Goal: Task Accomplishment & Management: Use online tool/utility

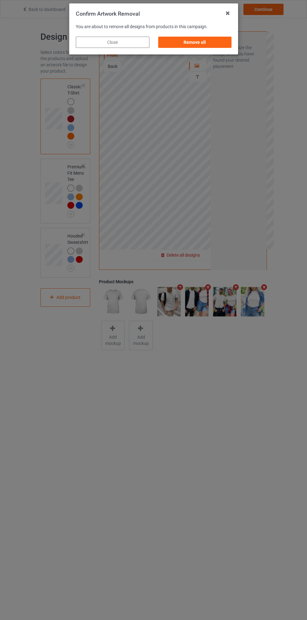
click at [210, 48] on div "Remove all" at bounding box center [195, 42] width 74 height 11
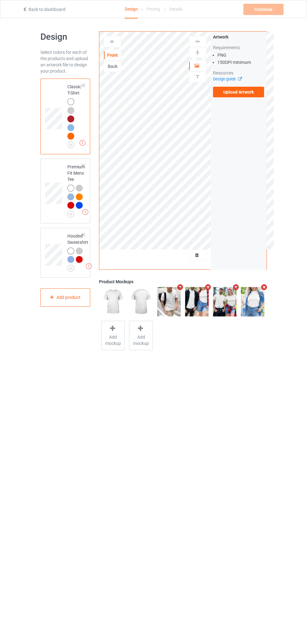
click at [246, 92] on label "Upload Artwork" at bounding box center [238, 92] width 51 height 11
click at [0, 0] on input "Upload Artwork" at bounding box center [0, 0] width 0 height 0
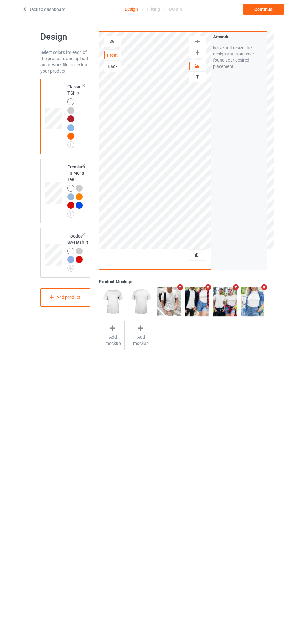
click at [117, 44] on div at bounding box center [112, 42] width 17 height 6
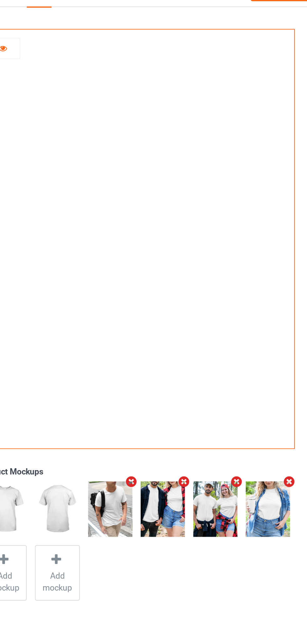
scroll to position [2, 0]
